Goal: Task Accomplishment & Management: Use online tool/utility

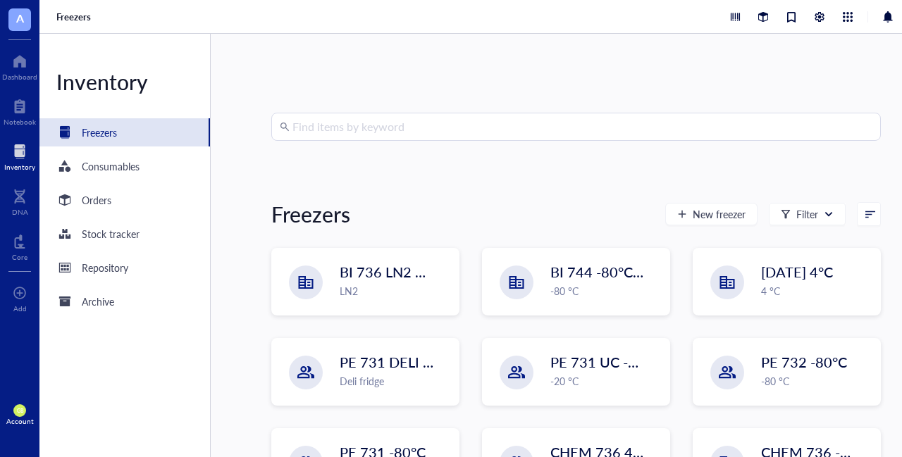
click at [390, 118] on input "search" at bounding box center [582, 126] width 580 height 27
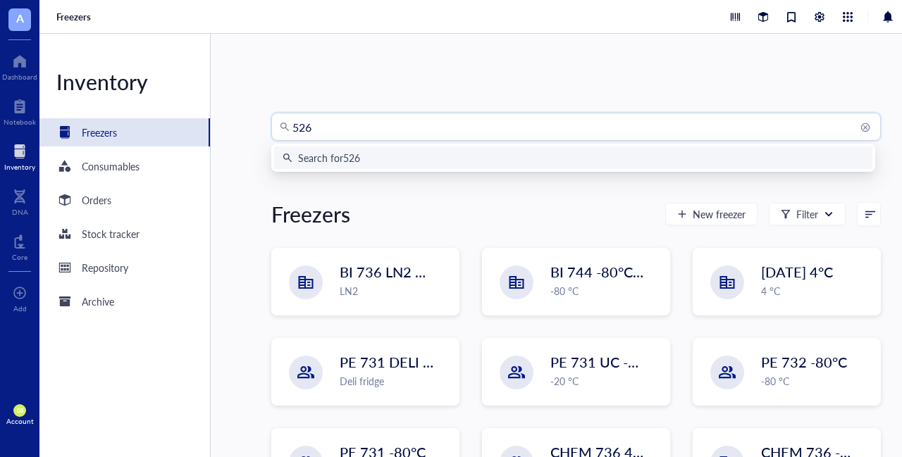
type input "5268"
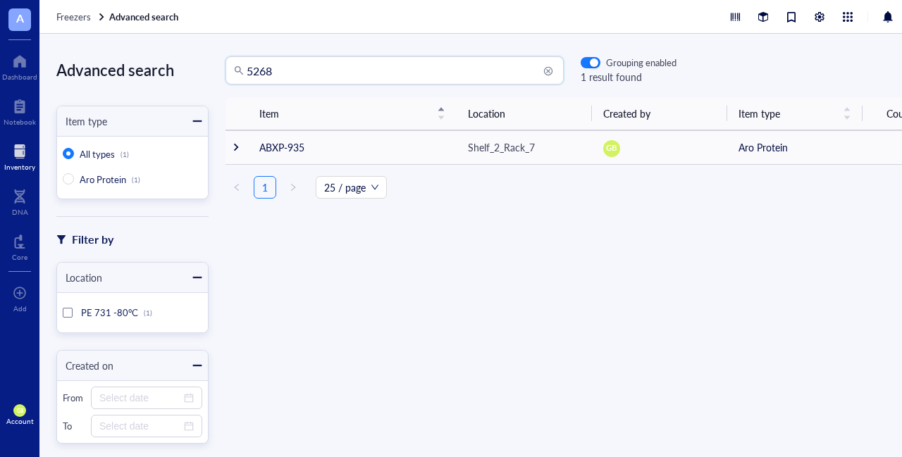
drag, startPoint x: 275, startPoint y: 69, endPoint x: 218, endPoint y: 69, distance: 57.1
click at [218, 69] on div "5268 5268 Grouping enabled 1 result found" at bounding box center [443, 70] width 468 height 28
type input "cmet"
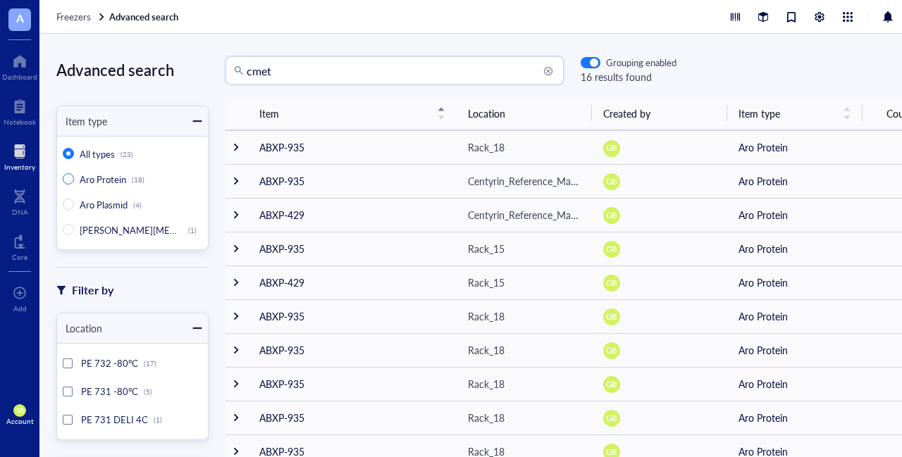
click at [92, 181] on span "Aro Protein" at bounding box center [103, 179] width 46 height 13
click at [74, 181] on input "Aro Protein (18)" at bounding box center [68, 178] width 11 height 11
radio input "true"
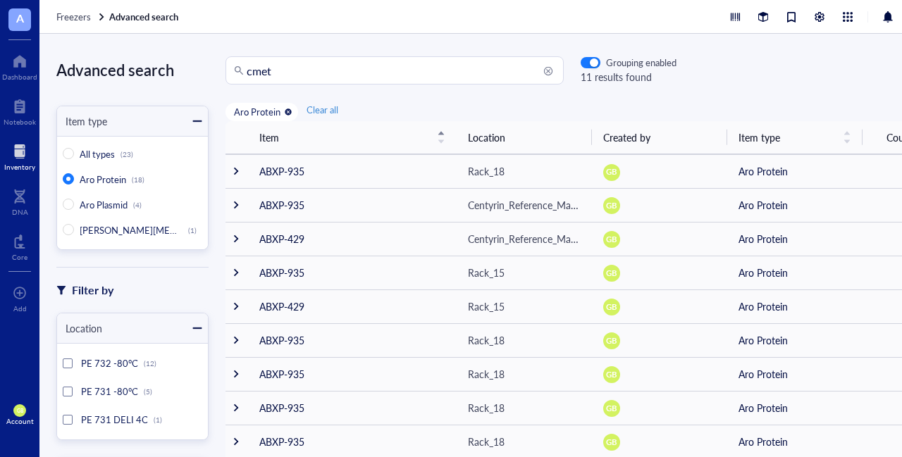
click at [386, 70] on input "cmet" at bounding box center [401, 70] width 309 height 27
drag, startPoint x: 279, startPoint y: 67, endPoint x: 201, endPoint y: 61, distance: 77.7
click at [201, 61] on div "Advanced search Item type All types (23) Aro Protein (18) Aro Plasmid (4) Aro […" at bounding box center [490, 245] width 902 height 423
type input "5268"
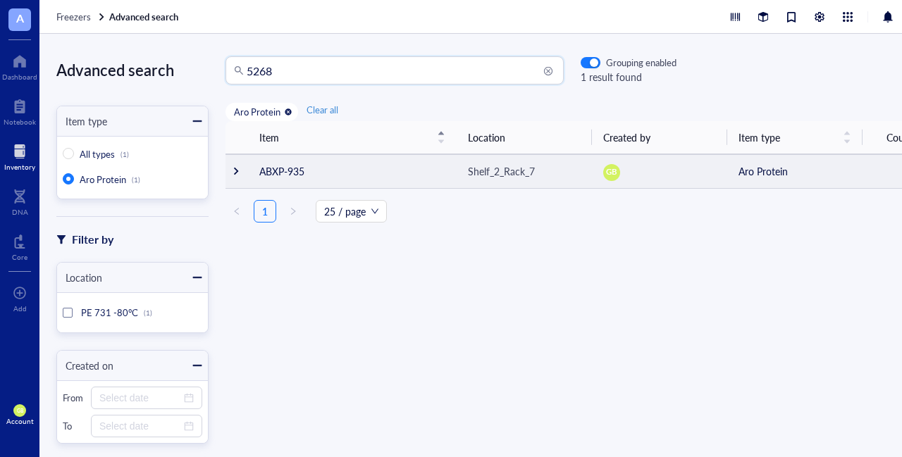
click at [236, 168] on div at bounding box center [236, 171] width 10 height 10
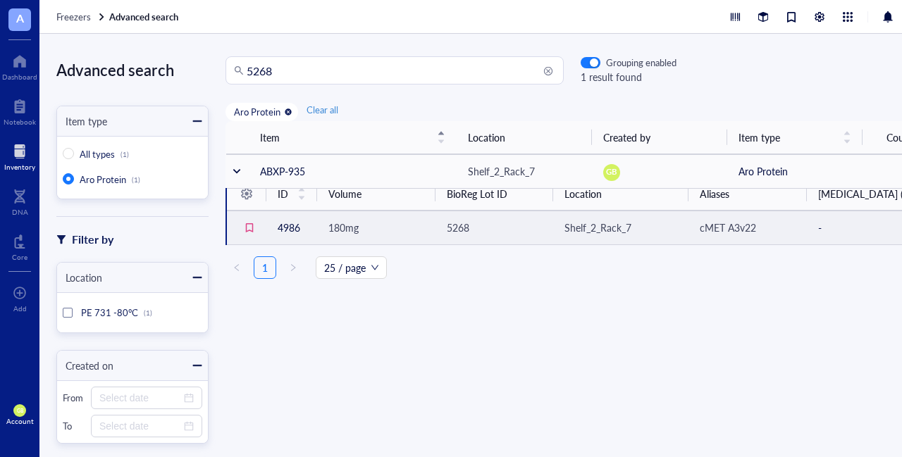
click at [340, 225] on span "180mg" at bounding box center [343, 227] width 30 height 14
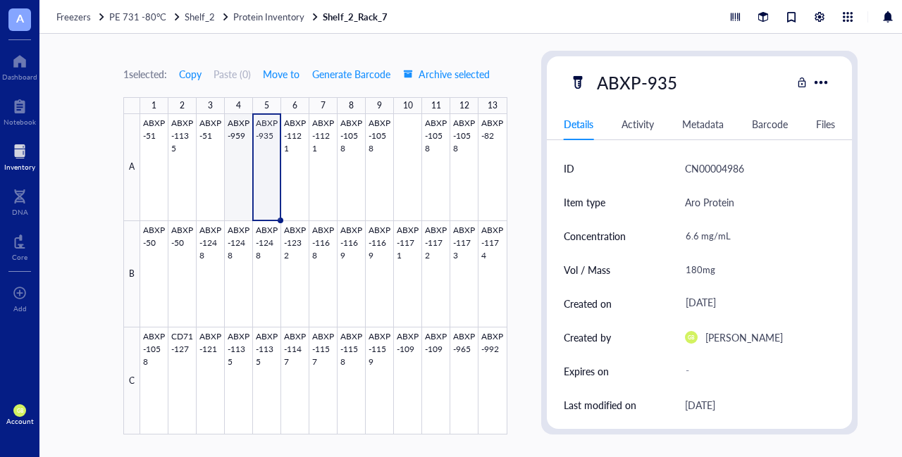
click at [236, 149] on div at bounding box center [323, 274] width 367 height 321
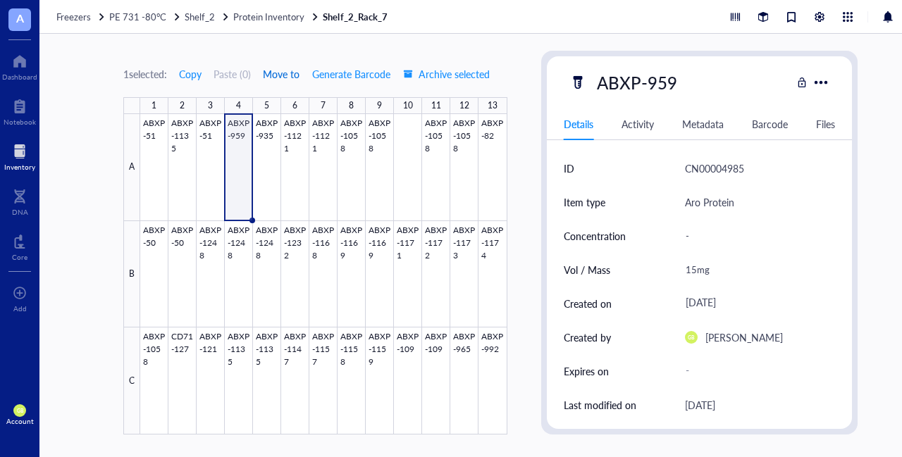
click at [277, 73] on span "Move to" at bounding box center [281, 73] width 37 height 11
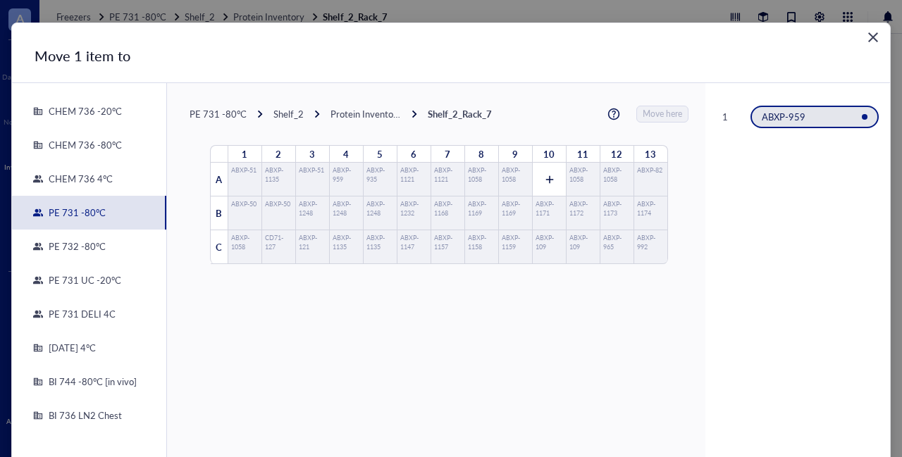
click at [13, 352] on div "[DATE] 4°C" at bounding box center [89, 348] width 154 height 34
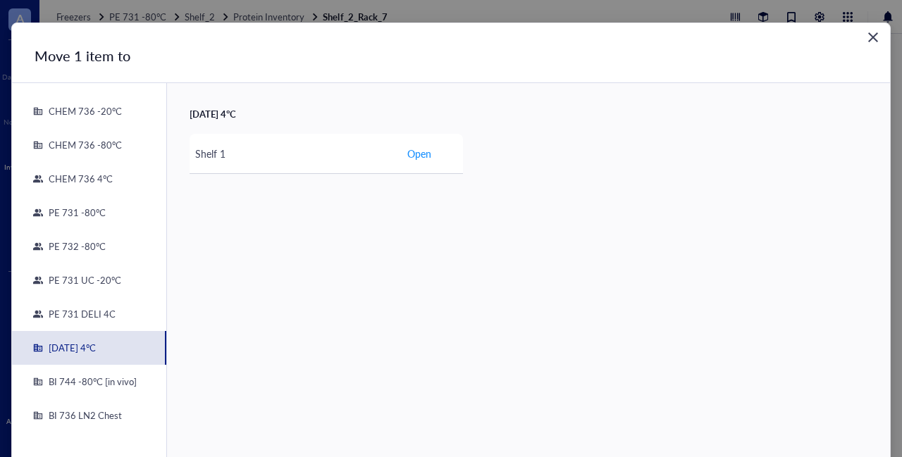
click at [92, 318] on div "PE 731 DELI 4C" at bounding box center [79, 314] width 73 height 13
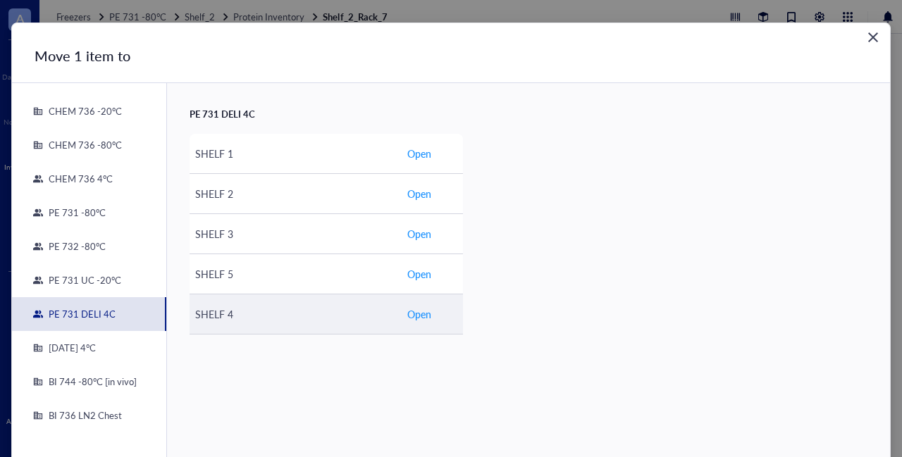
click at [409, 312] on span "Open" at bounding box center [419, 313] width 24 height 15
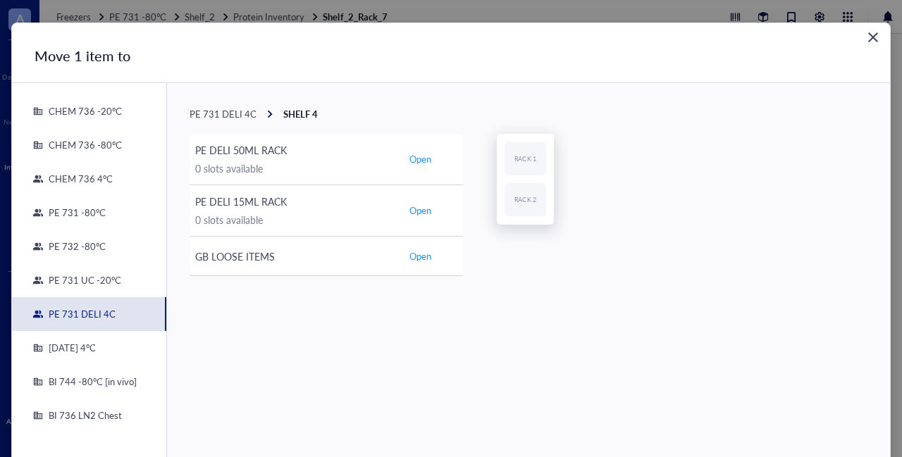
click at [872, 37] on icon "Close" at bounding box center [872, 37] width 13 height 13
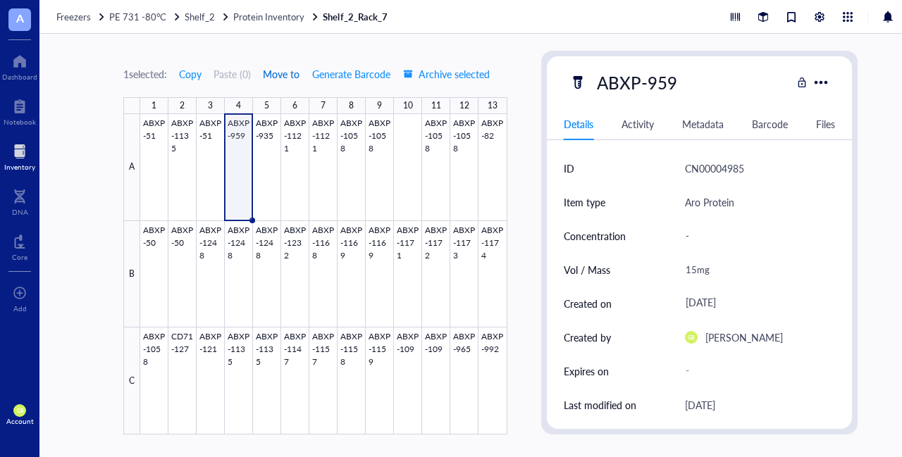
click at [283, 76] on span "Move to" at bounding box center [281, 73] width 37 height 11
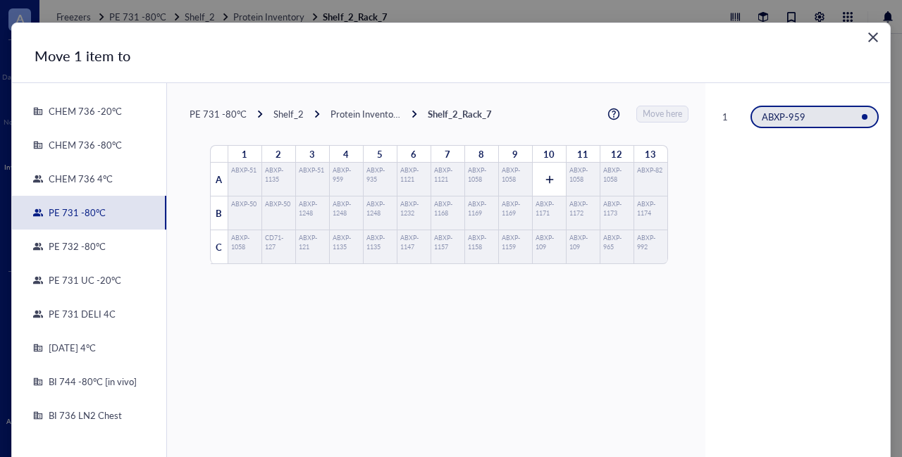
click at [864, 44] on div "Close" at bounding box center [873, 37] width 23 height 23
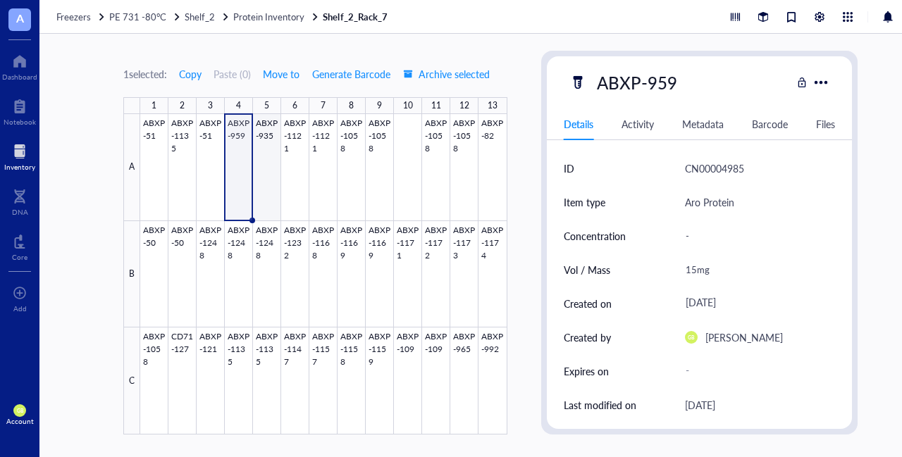
click at [261, 151] on div at bounding box center [323, 274] width 367 height 321
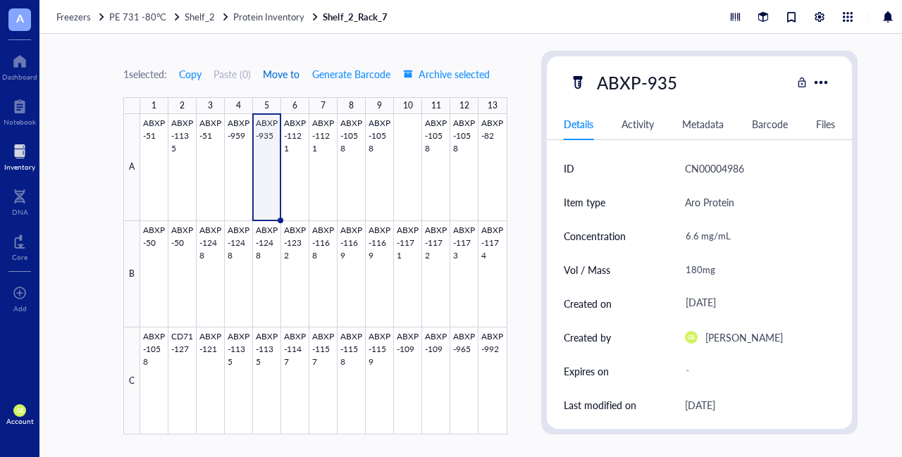
click at [294, 71] on span "Move to" at bounding box center [281, 73] width 37 height 11
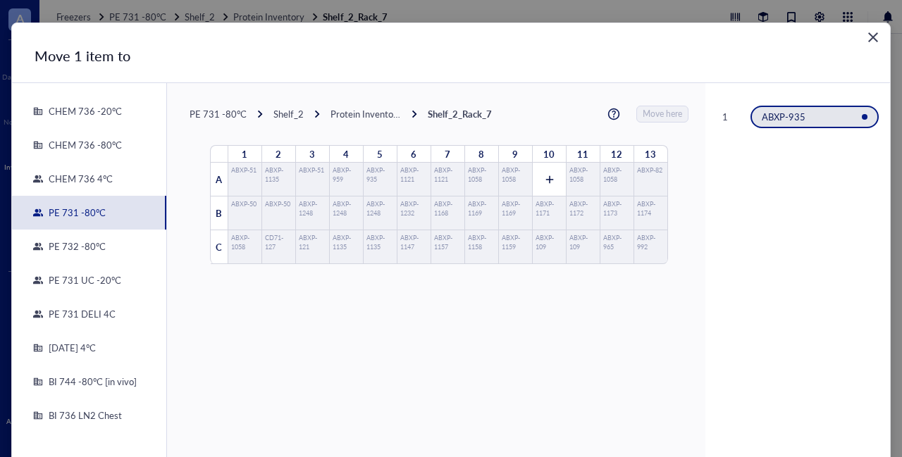
click at [75, 313] on div "PE 731 DELI 4C" at bounding box center [79, 314] width 73 height 13
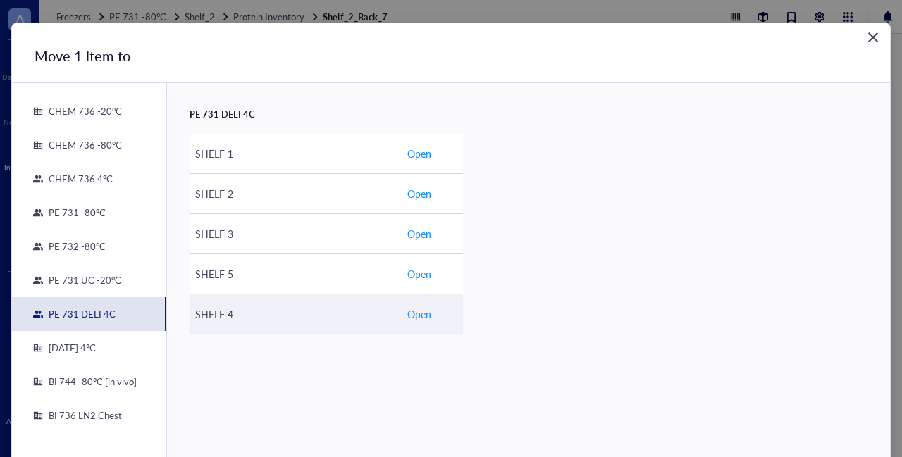
click at [425, 311] on span "Open" at bounding box center [419, 313] width 24 height 15
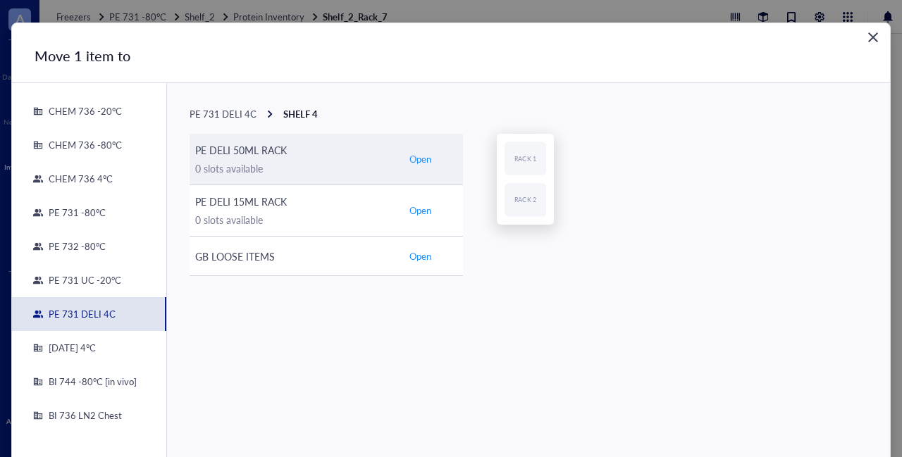
click at [425, 157] on span "Open" at bounding box center [420, 159] width 22 height 13
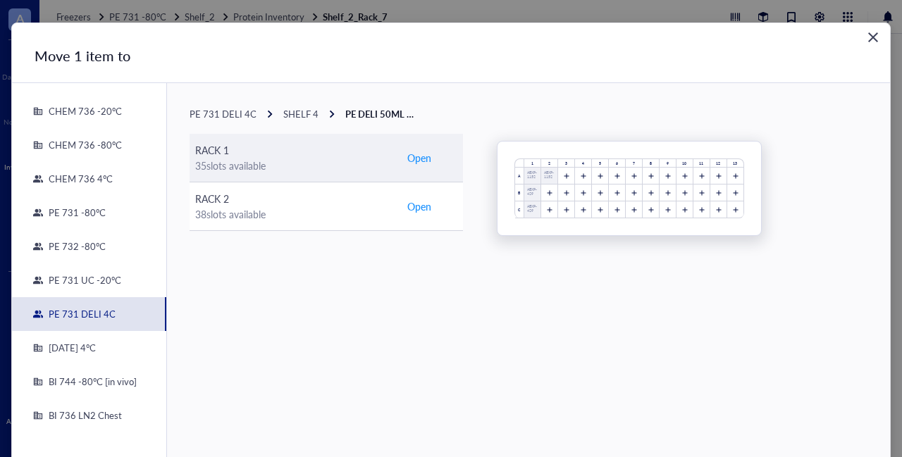
click at [420, 163] on span "Open" at bounding box center [419, 157] width 24 height 15
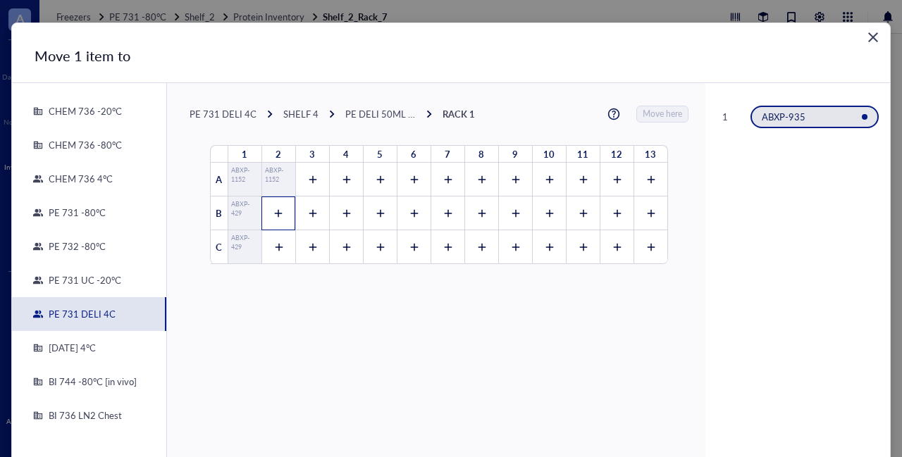
click at [273, 209] on icon at bounding box center [278, 214] width 10 height 10
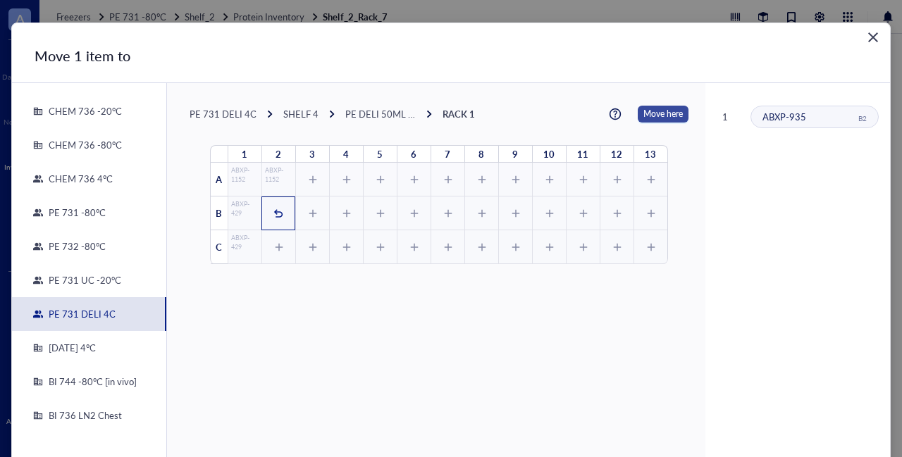
click at [644, 114] on span "Move here" at bounding box center [662, 114] width 39 height 17
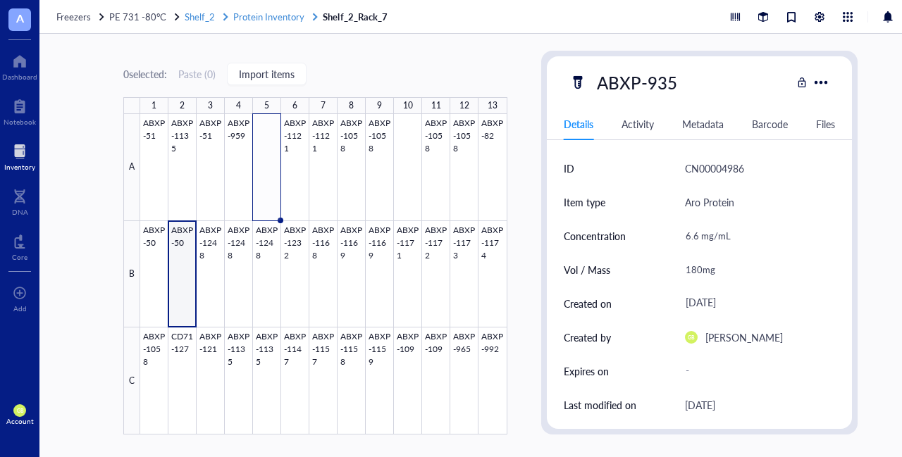
click at [244, 18] on span "Protein Inventory" at bounding box center [268, 16] width 71 height 13
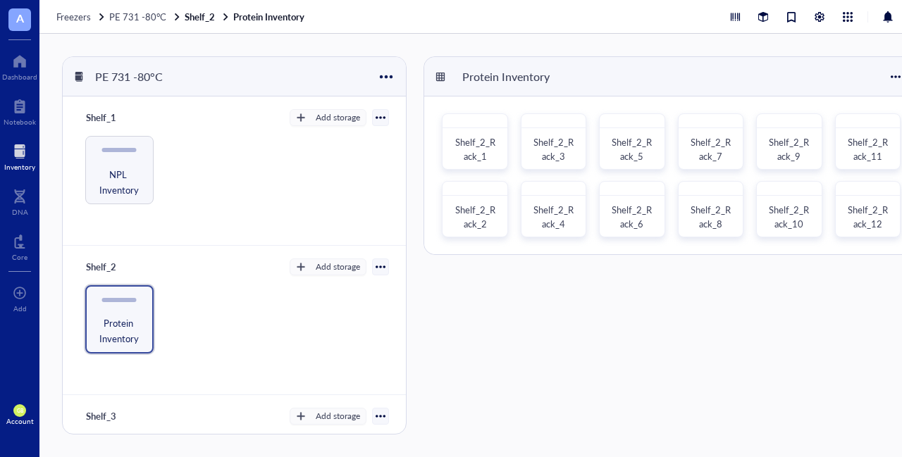
click at [20, 140] on div at bounding box center [19, 151] width 31 height 23
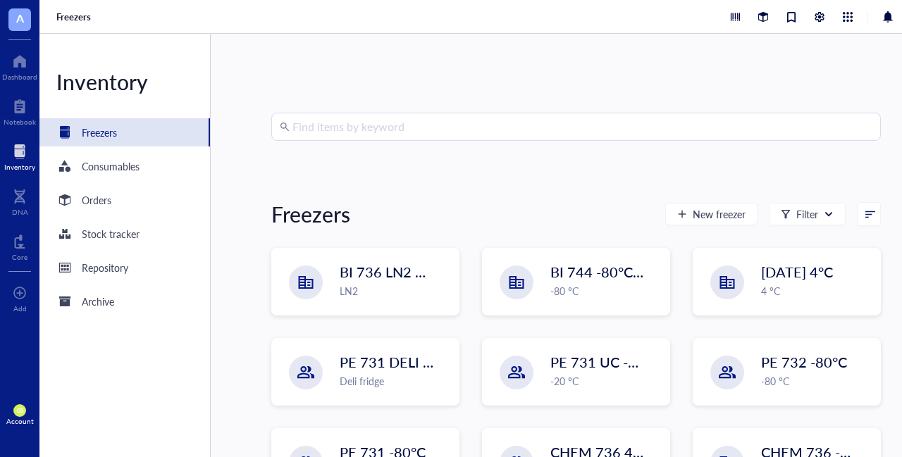
click at [427, 130] on input "search" at bounding box center [582, 126] width 580 height 27
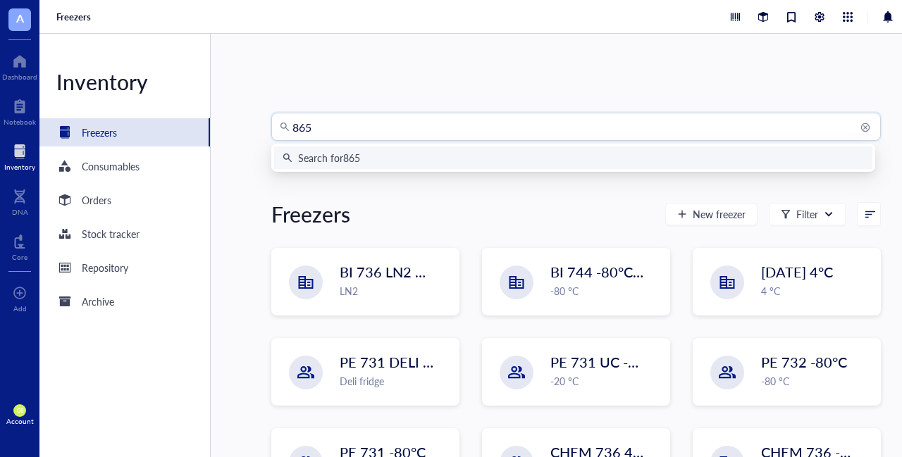
type input "8659"
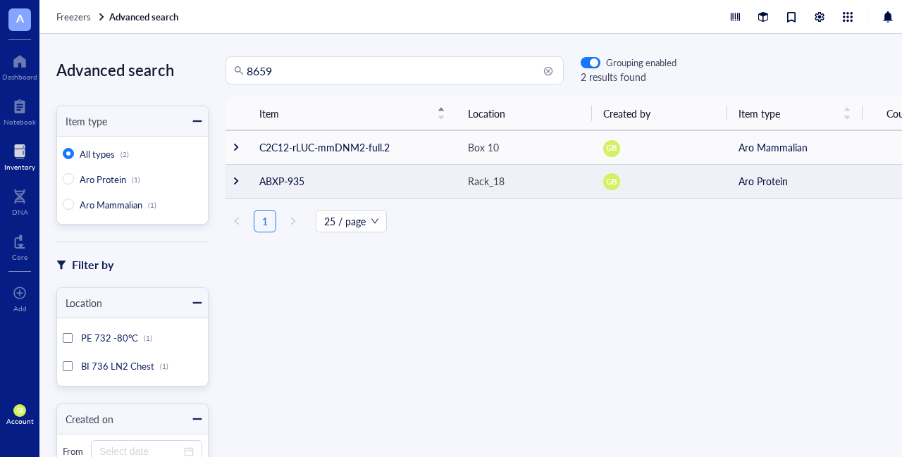
click at [236, 183] on div at bounding box center [236, 181] width 10 height 10
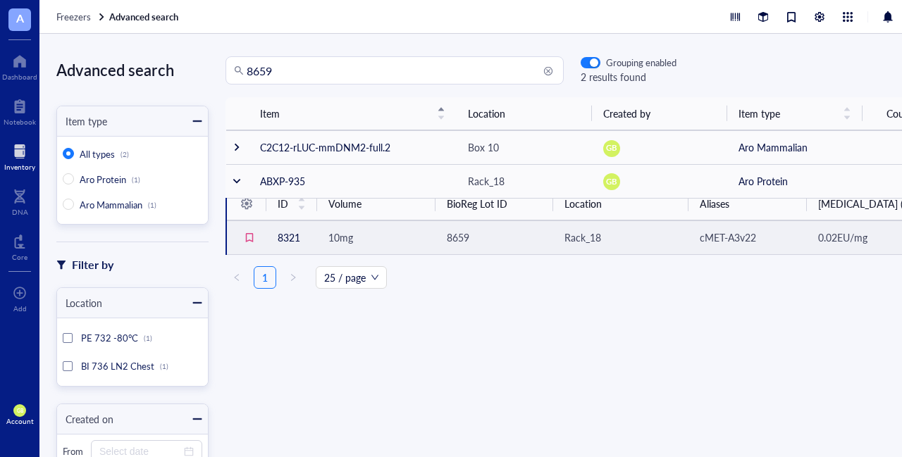
click at [344, 242] on span "10mg" at bounding box center [340, 237] width 25 height 14
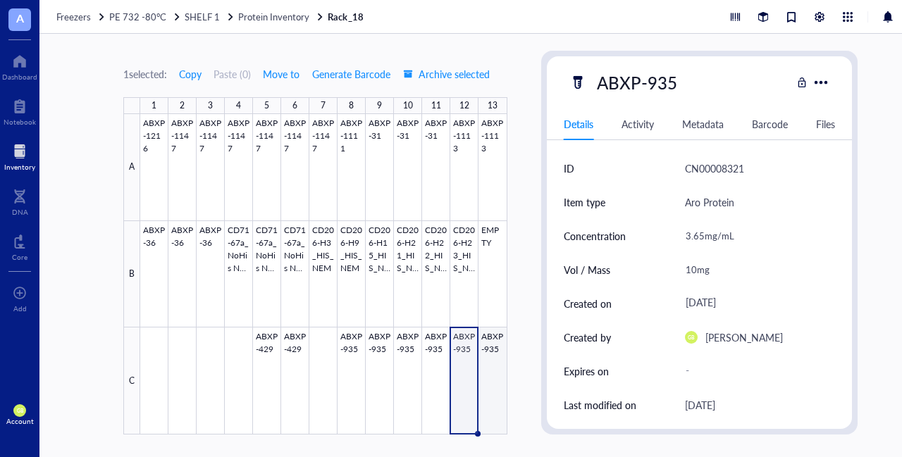
click at [499, 373] on div at bounding box center [323, 274] width 367 height 321
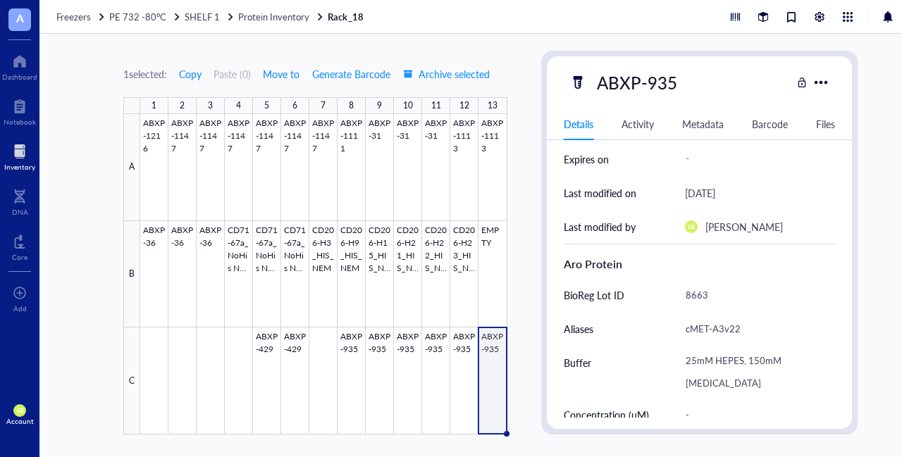
scroll to position [297, 0]
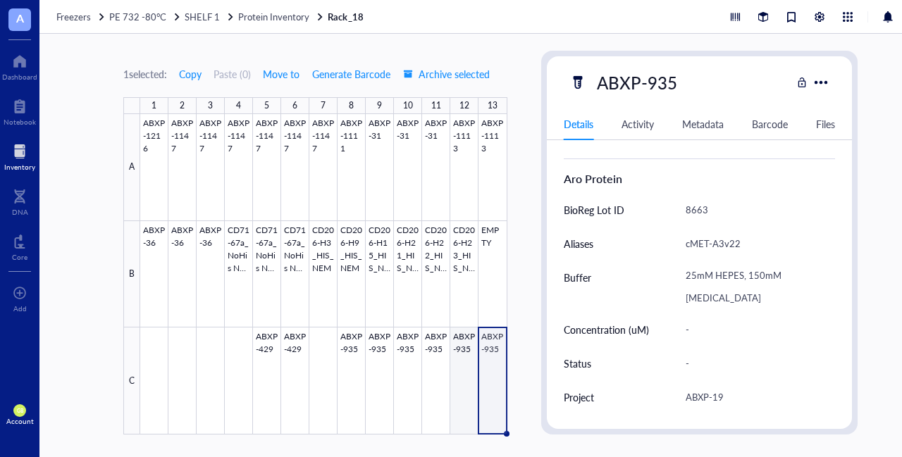
click at [464, 370] on div at bounding box center [323, 274] width 367 height 321
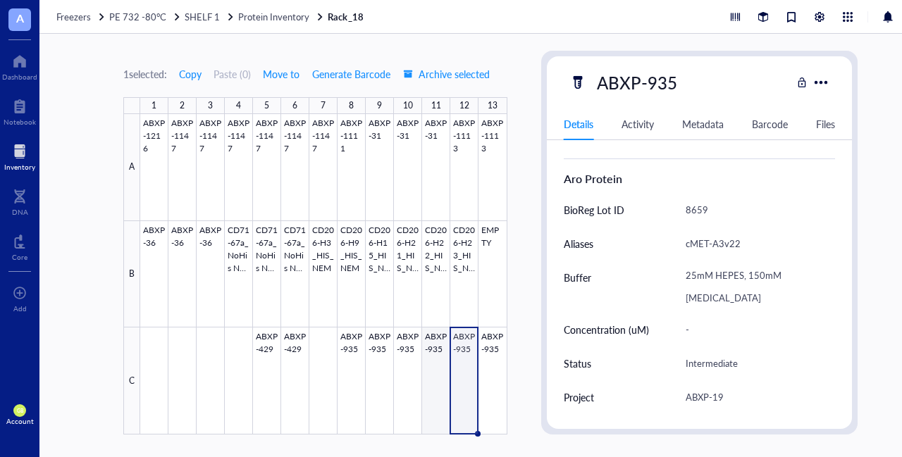
click at [433, 374] on div at bounding box center [323, 274] width 367 height 321
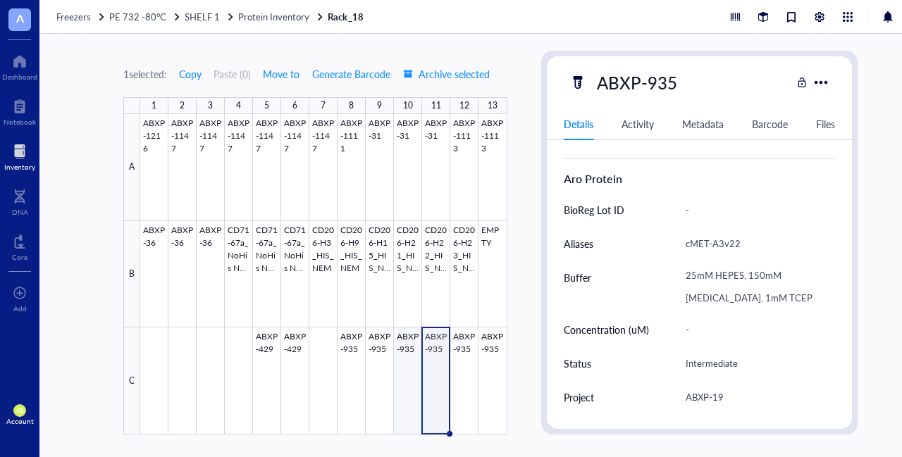
click at [407, 375] on div at bounding box center [323, 274] width 367 height 321
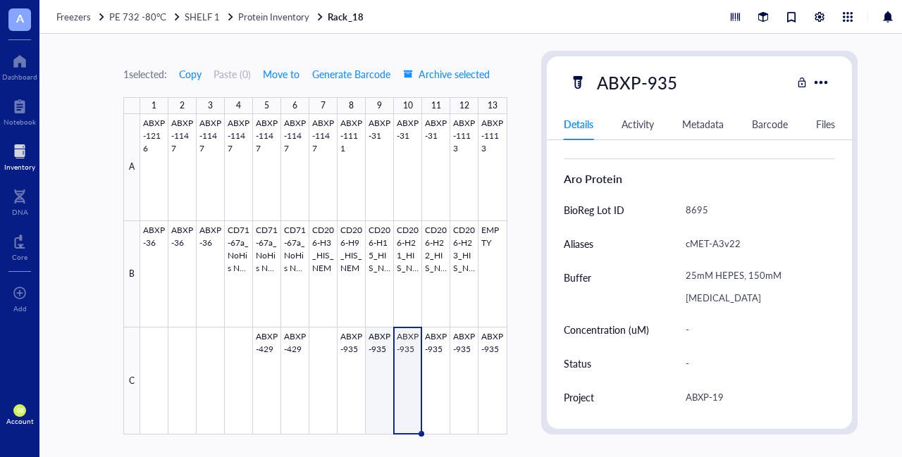
click at [375, 370] on div at bounding box center [323, 274] width 367 height 321
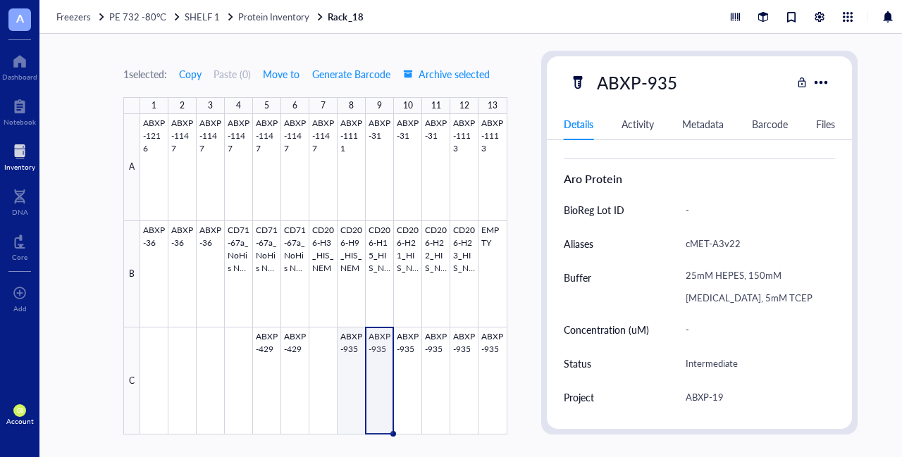
click at [356, 366] on div at bounding box center [323, 274] width 367 height 321
click at [376, 362] on div at bounding box center [323, 274] width 367 height 321
click at [279, 77] on span "Move to" at bounding box center [281, 73] width 37 height 11
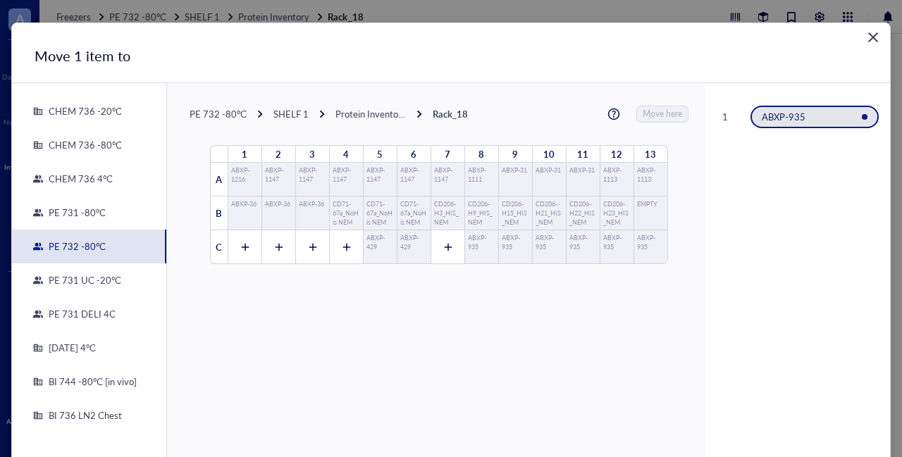
click at [82, 314] on div "PE 731 DELI 4C" at bounding box center [79, 314] width 73 height 13
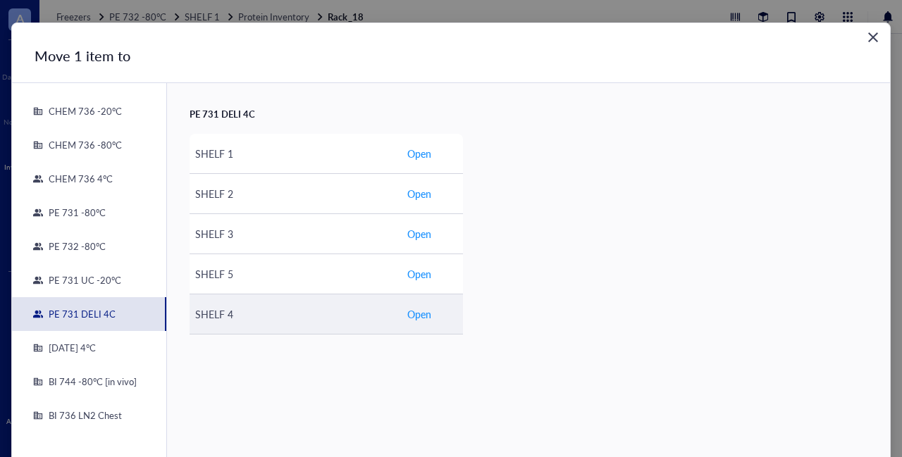
click at [418, 315] on span "Open" at bounding box center [419, 313] width 24 height 15
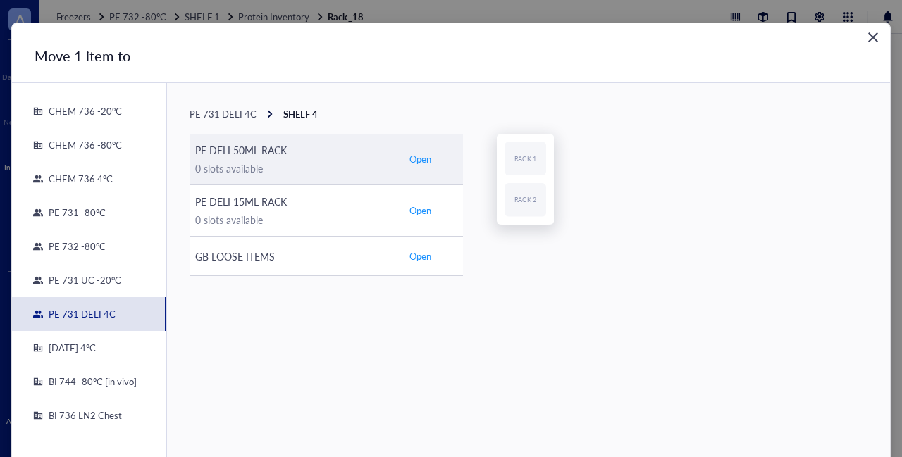
click at [417, 167] on td "Open" at bounding box center [432, 159] width 62 height 51
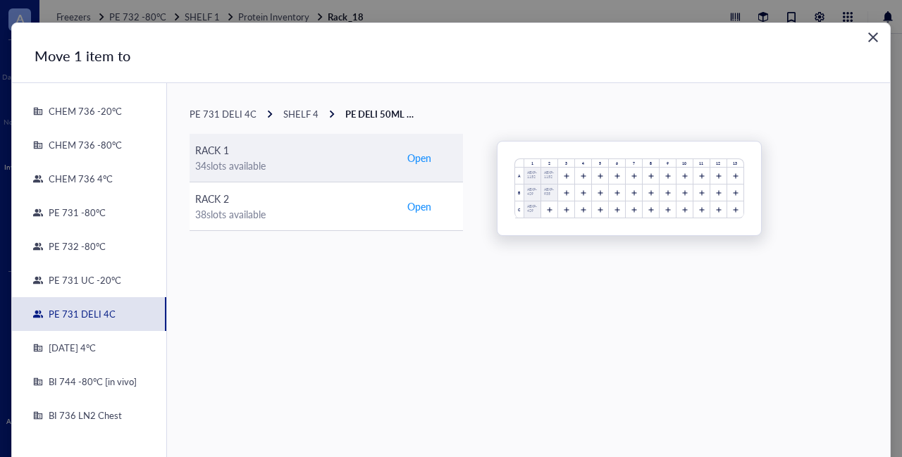
click at [413, 156] on span "Open" at bounding box center [419, 157] width 24 height 15
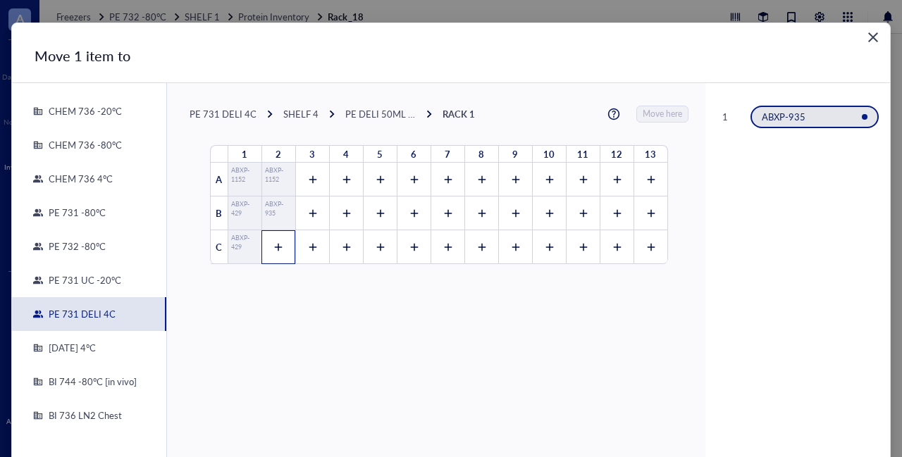
click at [263, 246] on div at bounding box center [278, 247] width 34 height 34
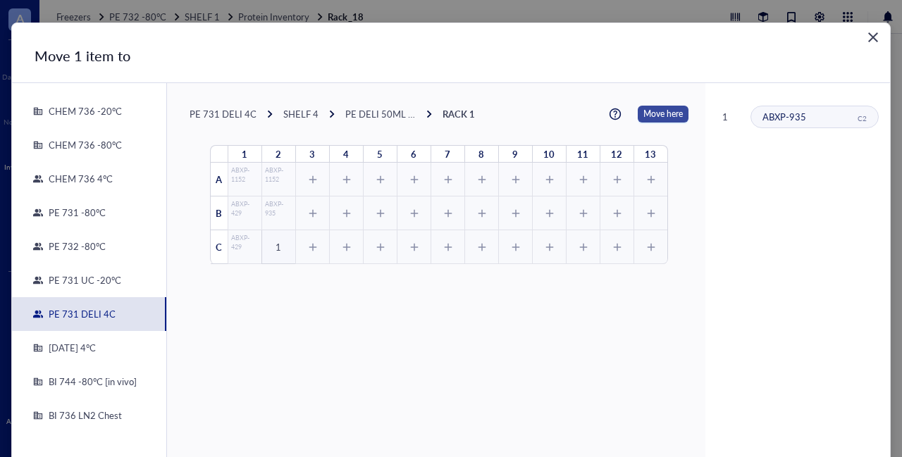
click at [654, 112] on span "Move here" at bounding box center [662, 114] width 39 height 17
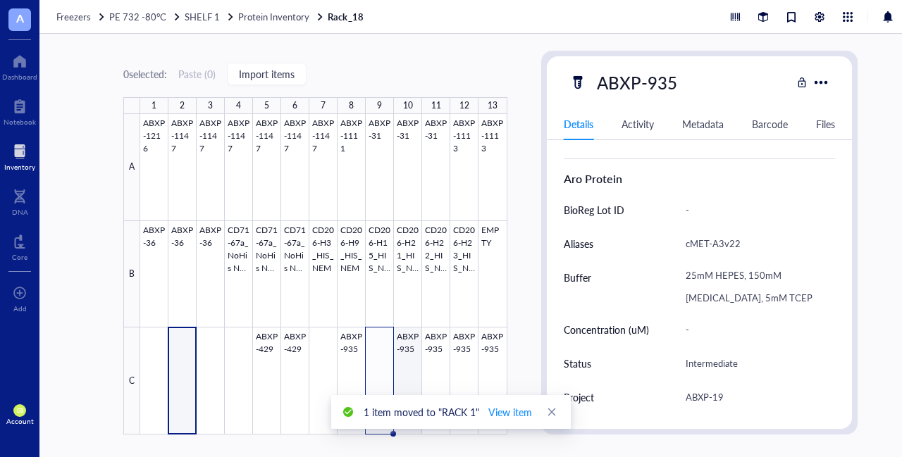
click at [420, 339] on div at bounding box center [323, 274] width 367 height 321
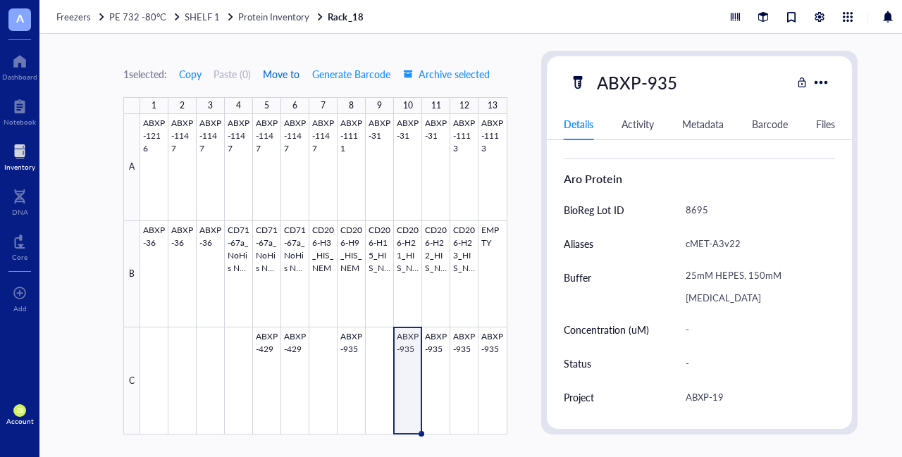
click at [283, 74] on span "Move to" at bounding box center [281, 73] width 37 height 11
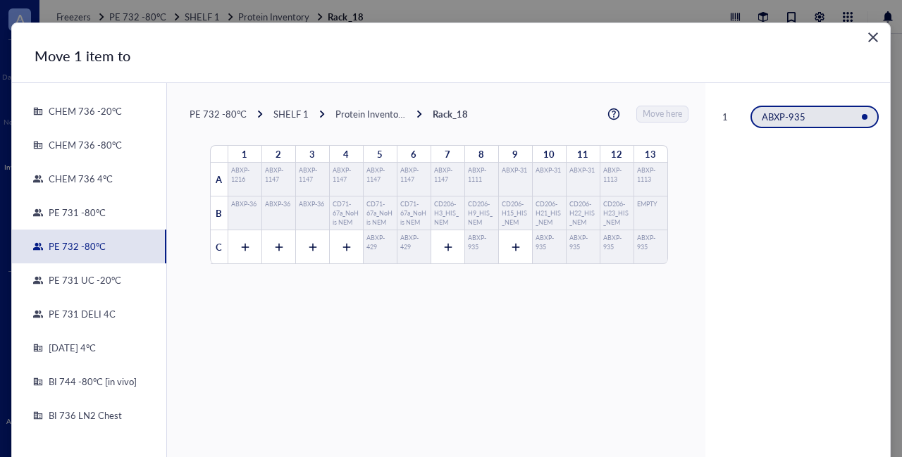
click at [85, 318] on div "PE 731 DELI 4C" at bounding box center [79, 314] width 73 height 13
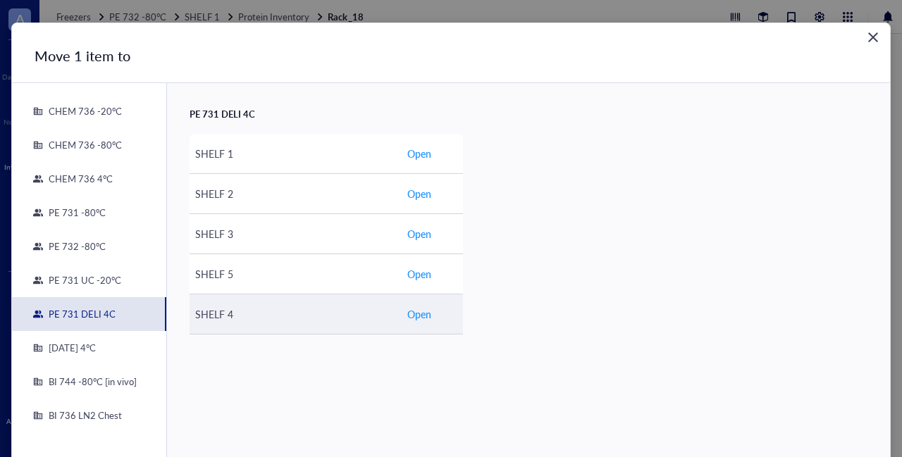
click at [422, 312] on span "Open" at bounding box center [419, 313] width 24 height 15
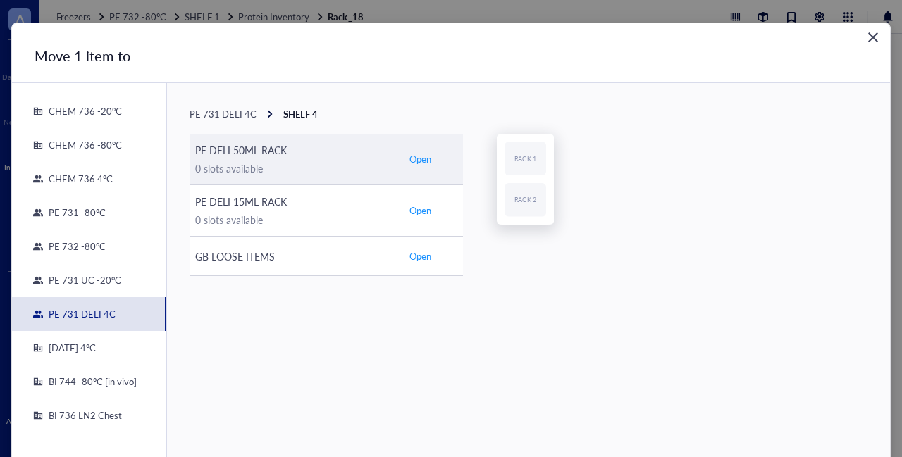
click at [424, 158] on span "Open" at bounding box center [420, 159] width 22 height 13
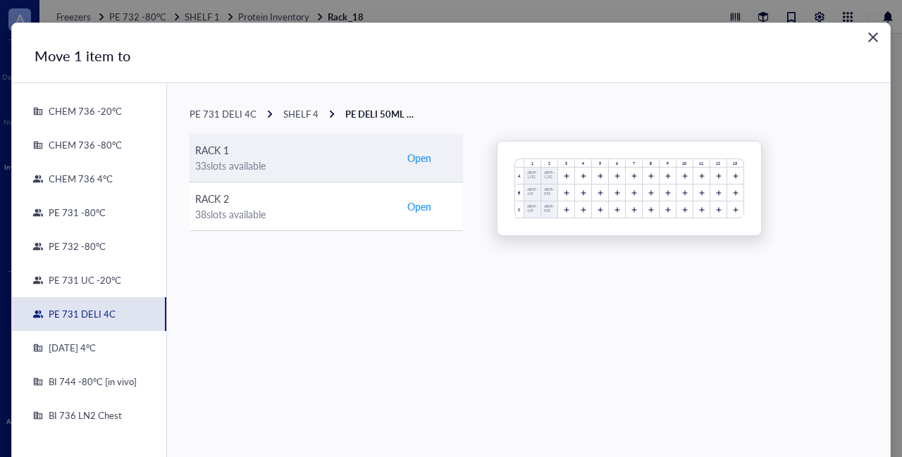
click at [424, 160] on span "Open" at bounding box center [419, 157] width 24 height 15
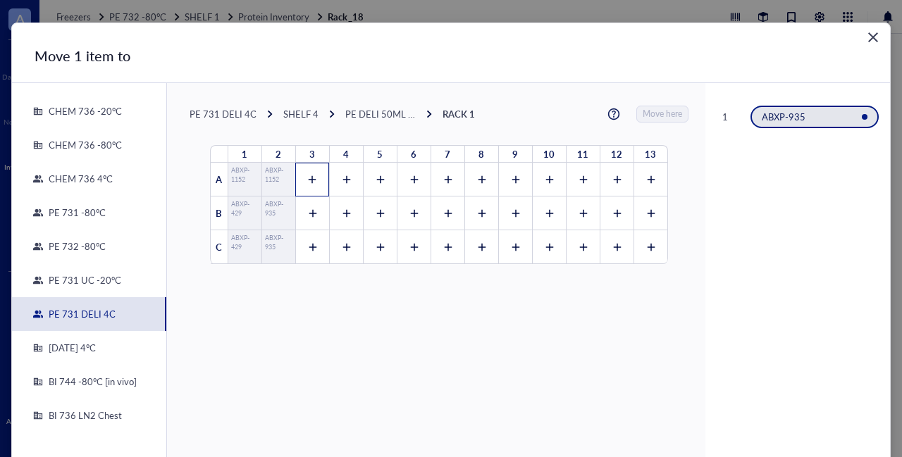
click at [307, 175] on icon at bounding box center [312, 180] width 10 height 10
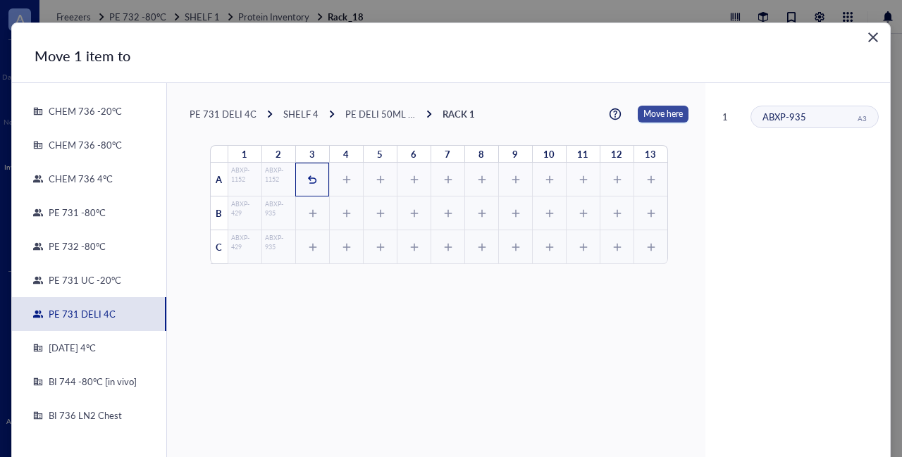
click at [650, 117] on span "Move here" at bounding box center [662, 114] width 39 height 17
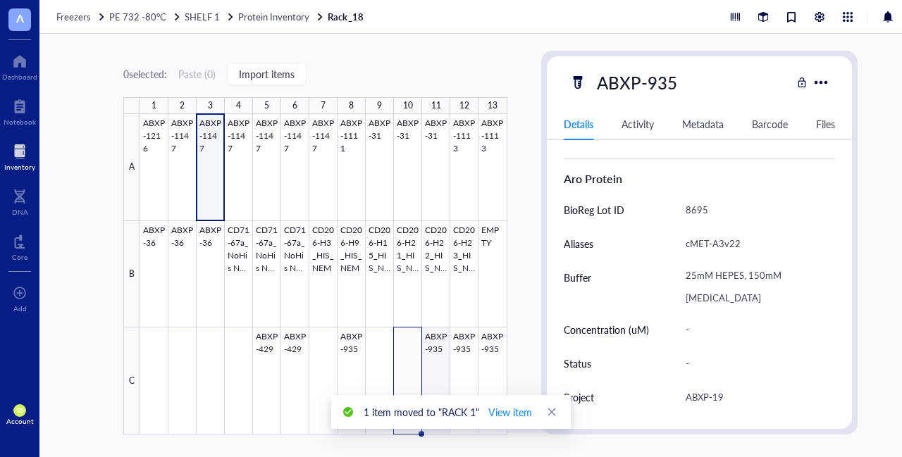
click at [435, 336] on div at bounding box center [323, 274] width 367 height 321
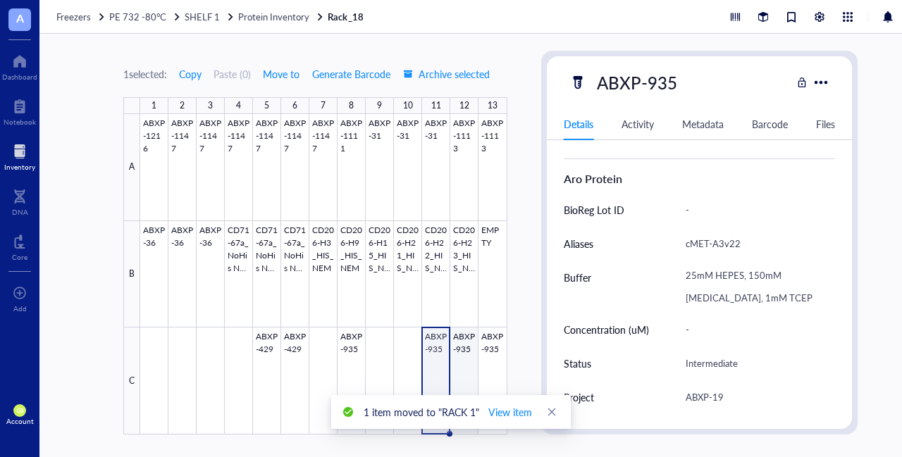
click at [471, 342] on div at bounding box center [323, 274] width 367 height 321
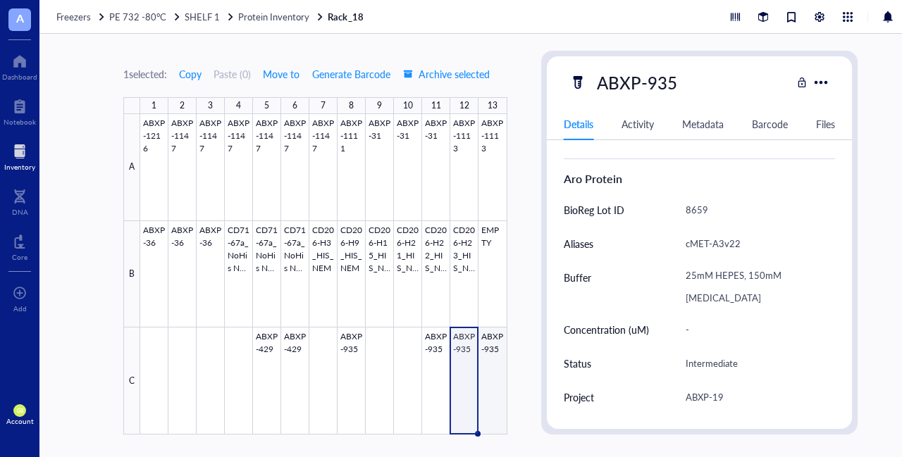
click at [496, 342] on div at bounding box center [323, 274] width 367 height 321
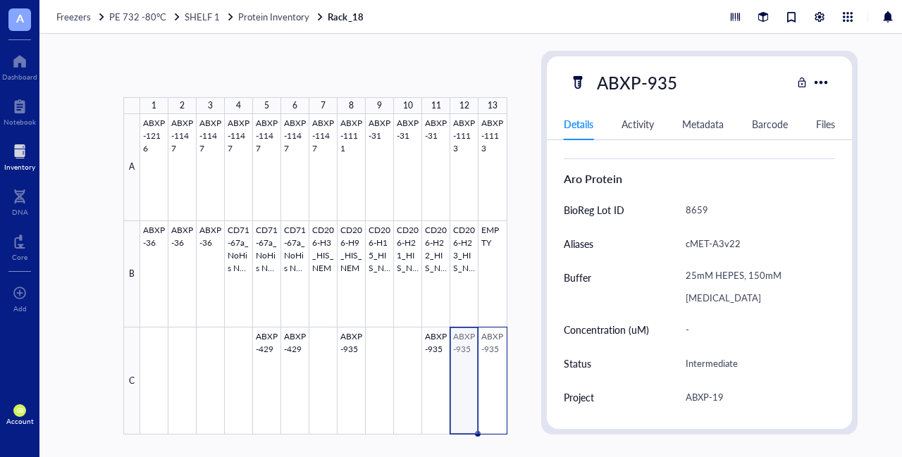
drag, startPoint x: 469, startPoint y: 338, endPoint x: 493, endPoint y: 342, distance: 24.2
click at [493, 342] on div at bounding box center [323, 274] width 367 height 321
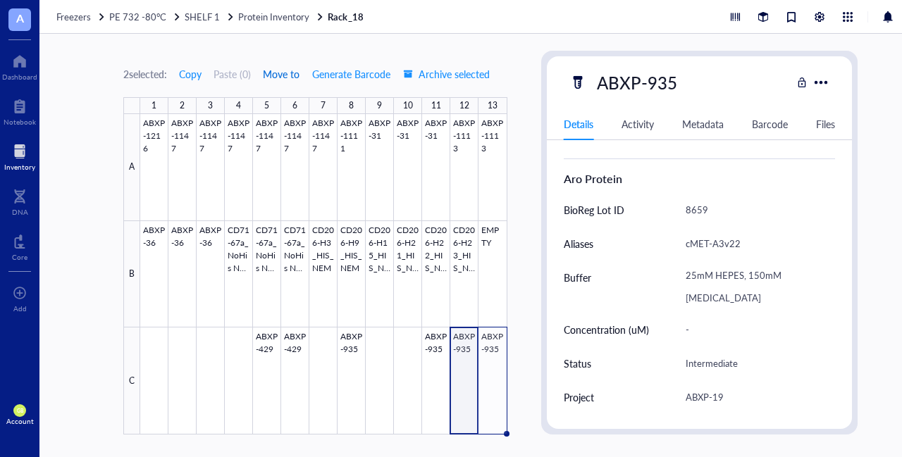
click at [276, 71] on span "Move to" at bounding box center [281, 73] width 37 height 11
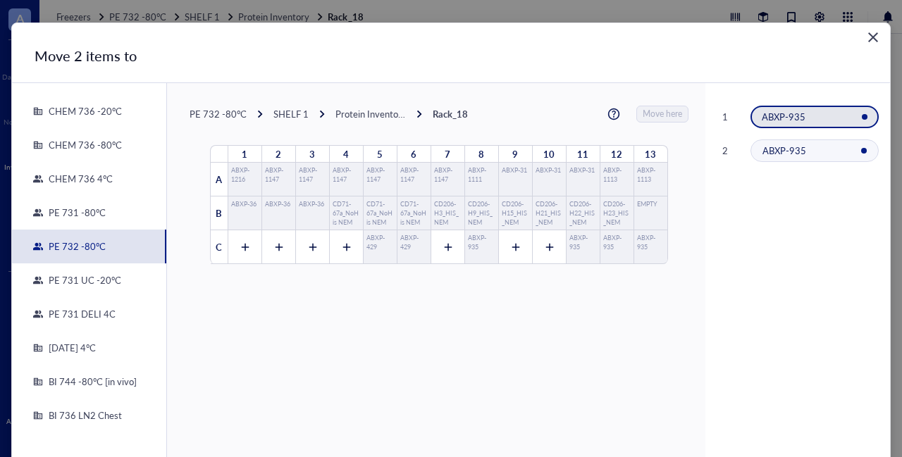
click at [82, 311] on div "PE 731 DELI 4C" at bounding box center [79, 314] width 73 height 13
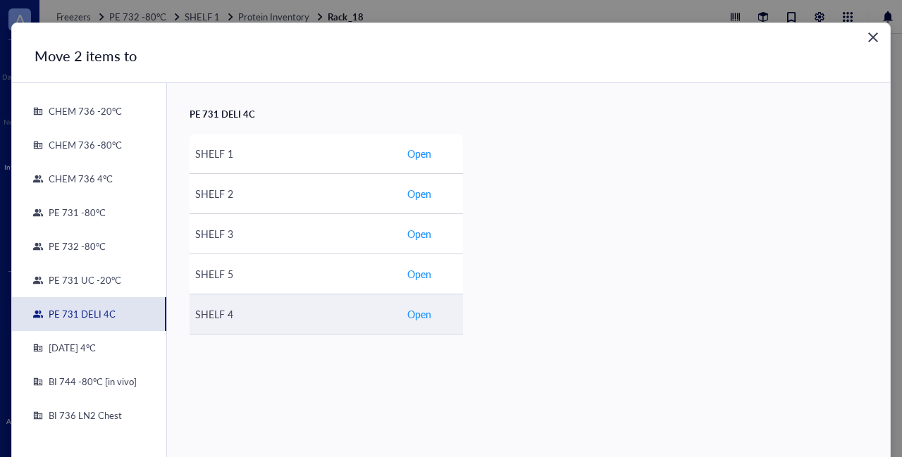
click at [417, 308] on span "Open" at bounding box center [419, 313] width 24 height 15
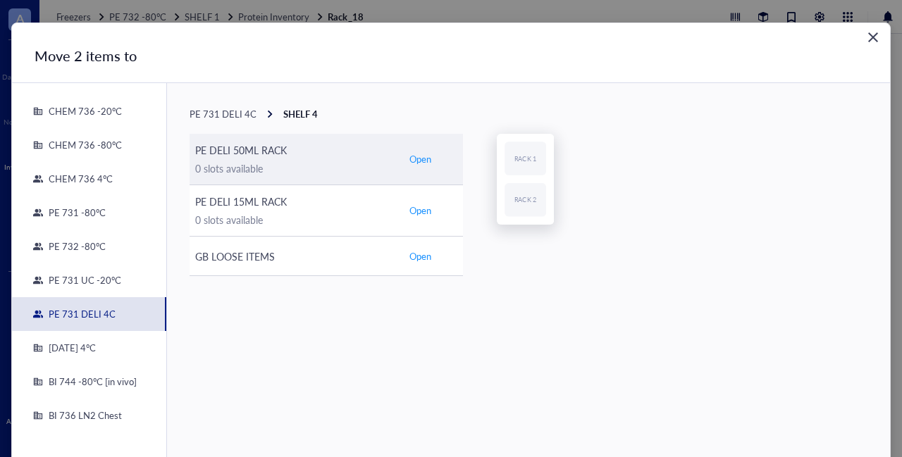
click at [422, 157] on span "Open" at bounding box center [420, 159] width 22 height 13
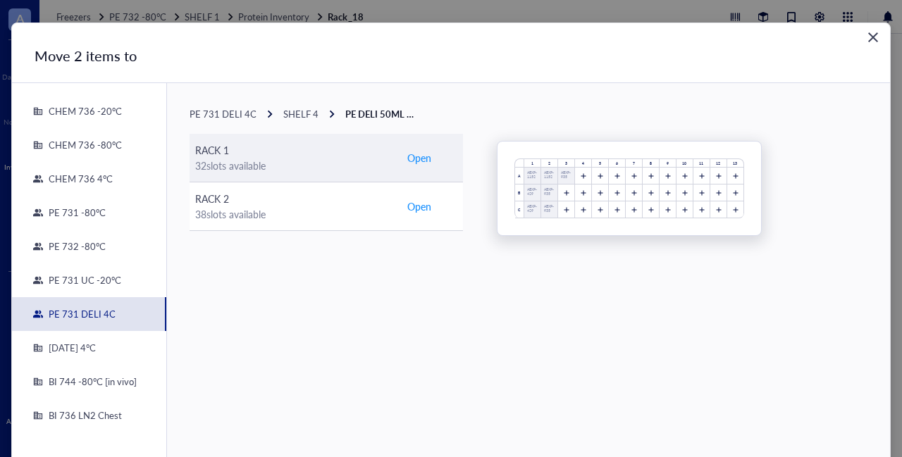
click at [426, 157] on span "Open" at bounding box center [419, 157] width 24 height 15
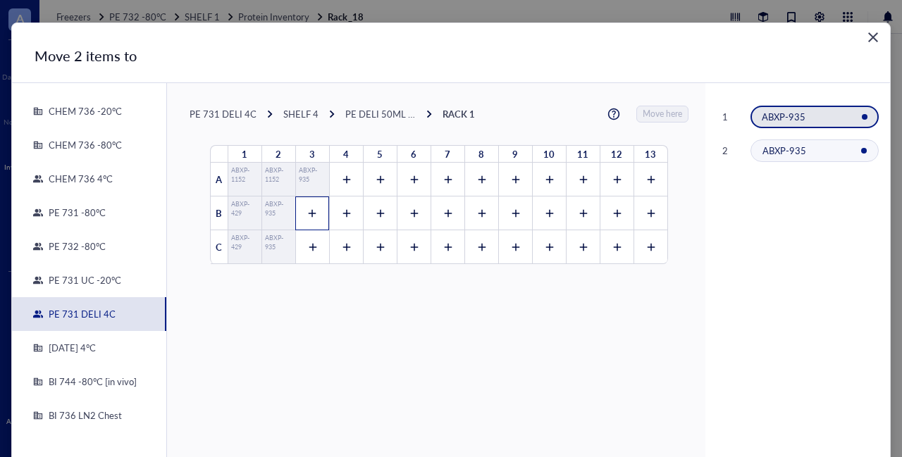
click at [307, 215] on icon at bounding box center [312, 214] width 10 height 10
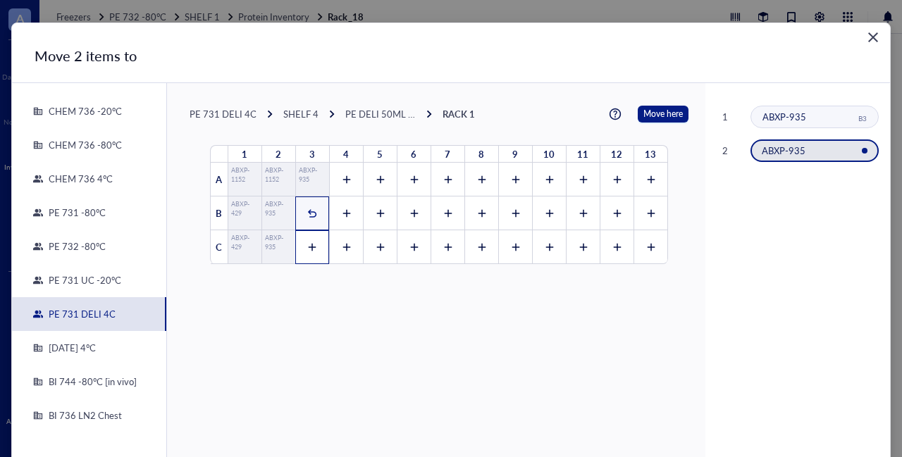
click at [303, 251] on div at bounding box center [312, 247] width 34 height 34
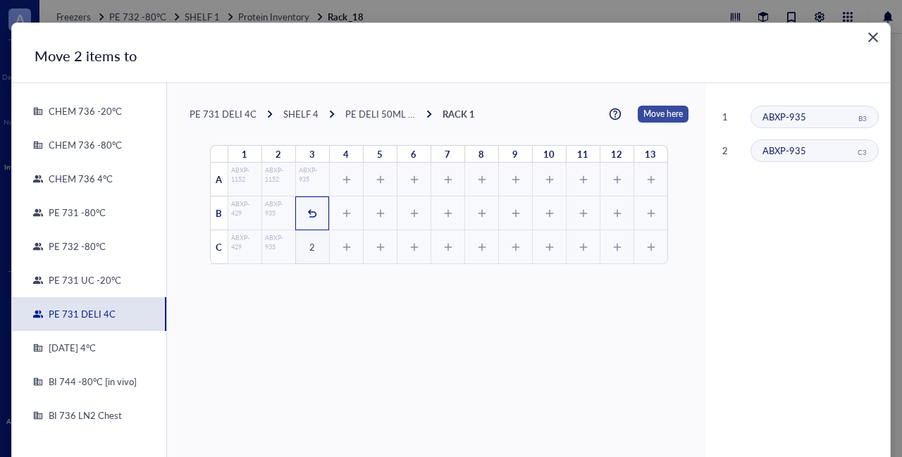
click at [648, 115] on span "Move here" at bounding box center [662, 114] width 39 height 17
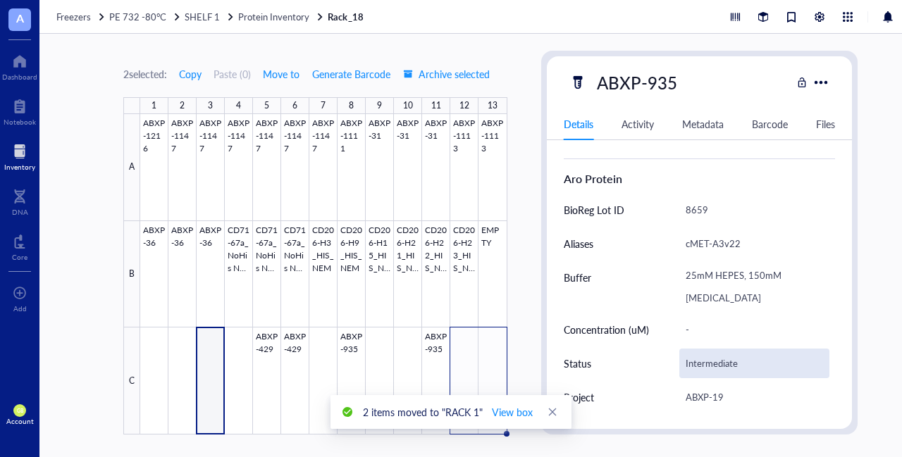
type textarea "Keep everyone on the same page…"
